Goal: Transaction & Acquisition: Purchase product/service

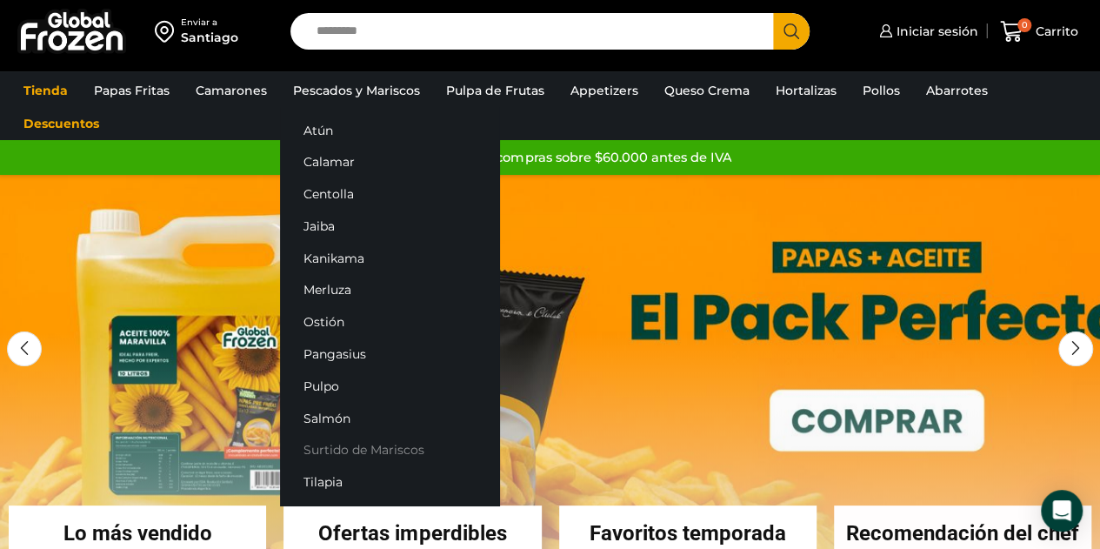
click at [346, 444] on link "Surtido de Mariscos" at bounding box center [389, 450] width 219 height 32
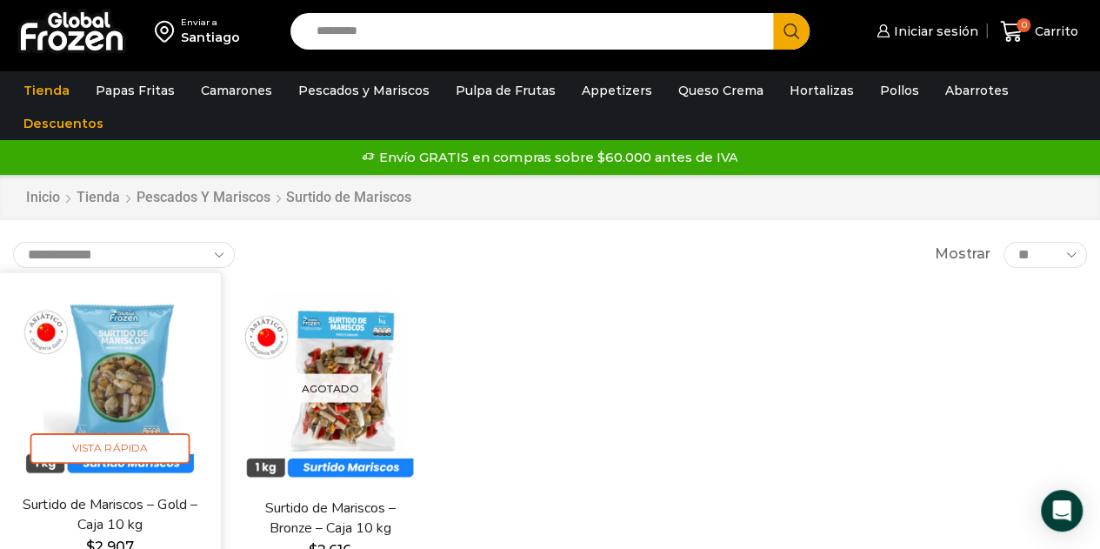
click at [126, 361] on img at bounding box center [110, 383] width 196 height 196
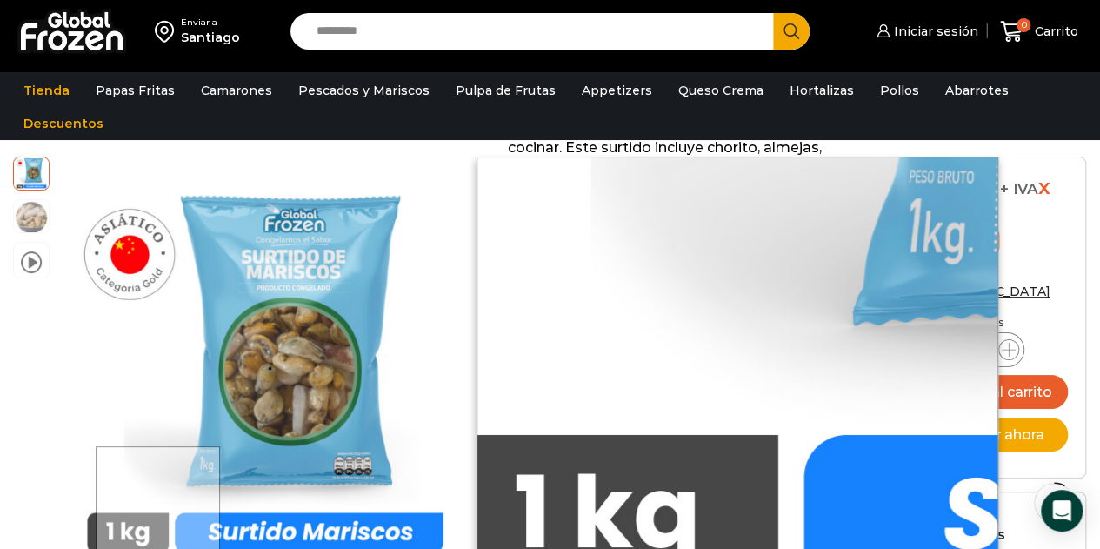
scroll to position [175, 0]
